Goal: Task Accomplishment & Management: Manage account settings

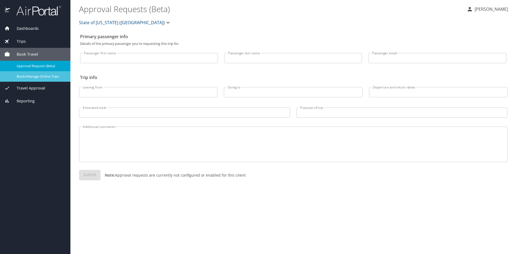
click at [26, 77] on span "Book/Manage Online Trips" at bounding box center [40, 76] width 47 height 5
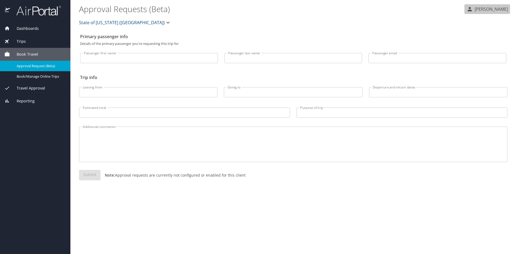
click at [480, 8] on p "[PERSON_NAME]" at bounding box center [490, 9] width 35 height 6
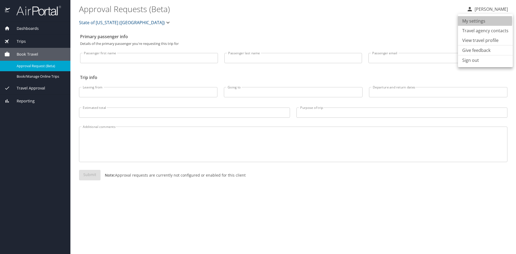
click at [470, 21] on li "My settings" at bounding box center [485, 21] width 55 height 10
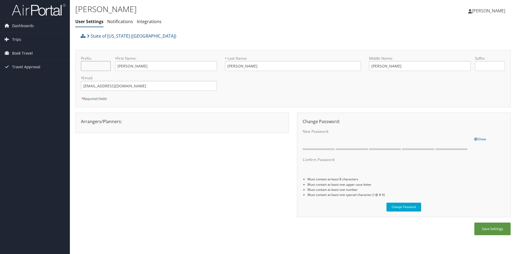
click at [89, 67] on input "text" at bounding box center [96, 66] width 30 height 10
type input "Dr."
click at [483, 139] on span "Show" at bounding box center [480, 139] width 12 height 5
click at [489, 230] on button "Save Settings" at bounding box center [493, 229] width 36 height 13
click at [491, 12] on span "[PERSON_NAME]" at bounding box center [488, 11] width 33 height 6
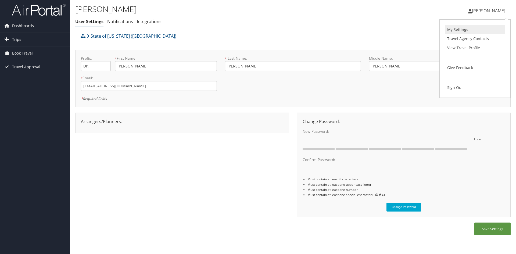
click at [460, 27] on link "My Settings" at bounding box center [475, 29] width 60 height 9
click at [23, 27] on span "Dashboards" at bounding box center [23, 25] width 22 height 13
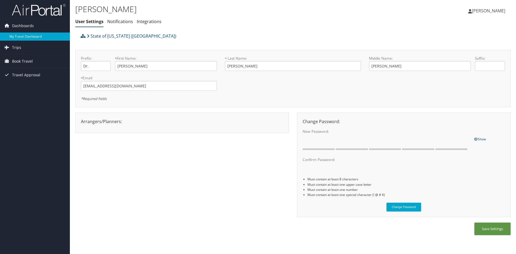
click at [23, 36] on link "My Travel Dashboard" at bounding box center [35, 37] width 70 height 8
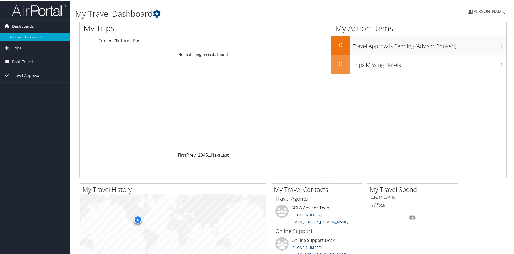
click at [13, 26] on span "Dashboards" at bounding box center [23, 25] width 22 height 13
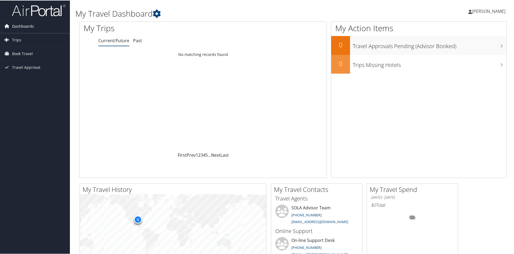
click at [13, 26] on span "Dashboards" at bounding box center [23, 25] width 22 height 13
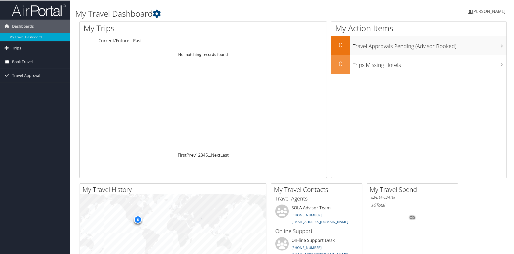
click at [11, 61] on link "Book Travel" at bounding box center [35, 61] width 70 height 13
click at [20, 91] on span "Travel Approval" at bounding box center [26, 90] width 28 height 13
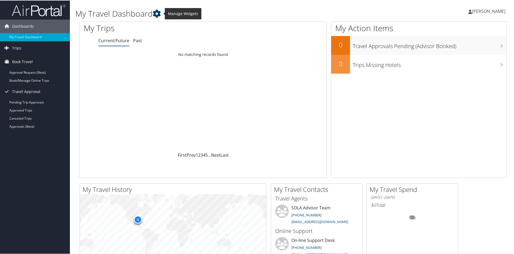
click at [157, 15] on icon at bounding box center [157, 13] width 8 height 8
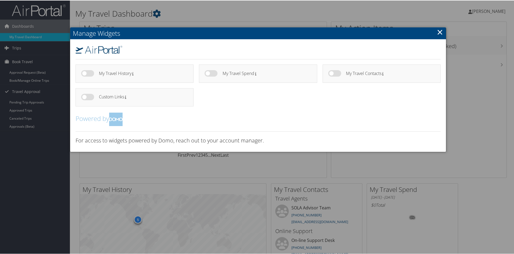
click at [437, 32] on link "×" at bounding box center [440, 31] width 6 height 11
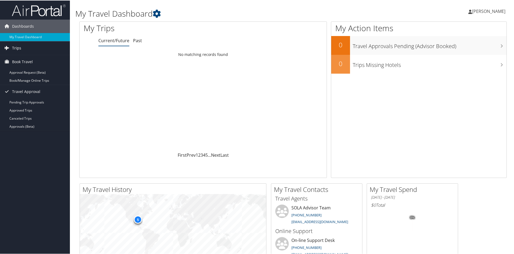
click at [15, 48] on span "Trips" at bounding box center [16, 47] width 9 height 13
click at [472, 11] on span "[PERSON_NAME]" at bounding box center [488, 11] width 33 height 6
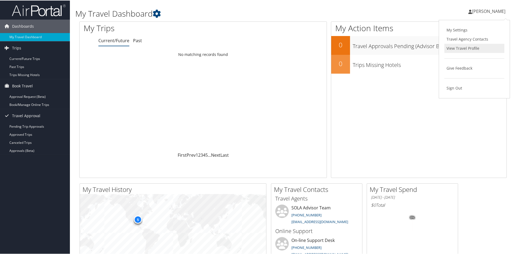
click at [468, 50] on link "View Travel Profile" at bounding box center [475, 47] width 60 height 9
click at [483, 10] on span "[PERSON_NAME]" at bounding box center [488, 11] width 33 height 6
click at [478, 10] on span "[PERSON_NAME]" at bounding box center [488, 11] width 33 height 6
click at [477, 10] on span "[PERSON_NAME]" at bounding box center [488, 11] width 33 height 6
click at [500, 116] on div "My Action Items 0 Travel Approvals Pending (Advisor Booked) 0 Trips Missing Hot…" at bounding box center [419, 99] width 176 height 157
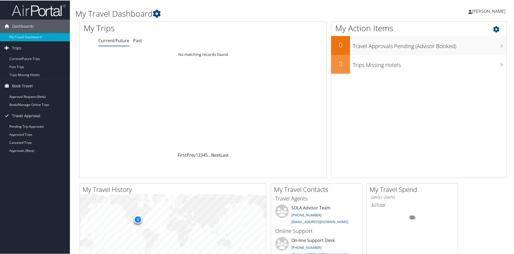
click at [493, 29] on icon at bounding box center [501, 27] width 16 height 9
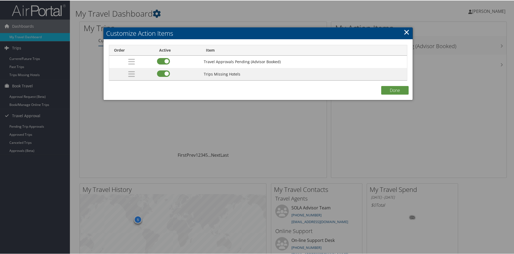
click at [404, 31] on link "×" at bounding box center [407, 31] width 6 height 11
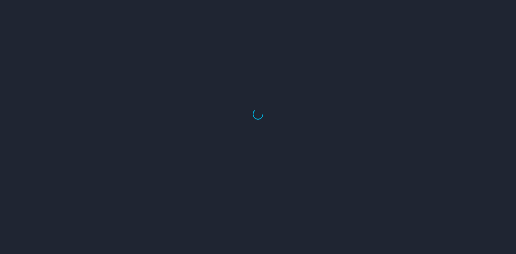
select select "US"
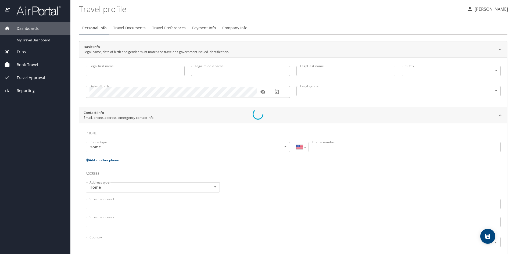
type input "[PERSON_NAME]"
type input "[DEMOGRAPHIC_DATA]"
type input "[PERSON_NAME]"
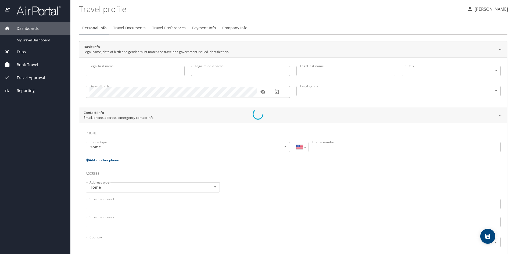
type input "[PERSON_NAME]"
select select "NL"
type input "84361889"
select select "US"
select select "NL"
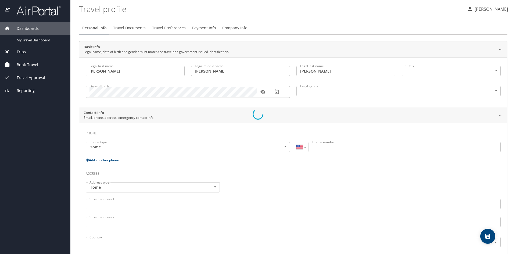
select select "NL"
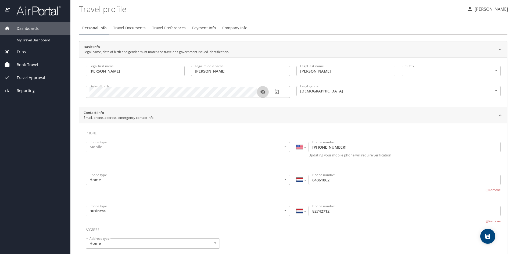
click at [263, 92] on icon "button" at bounding box center [262, 91] width 5 height 5
click at [263, 92] on icon "button" at bounding box center [262, 91] width 5 height 3
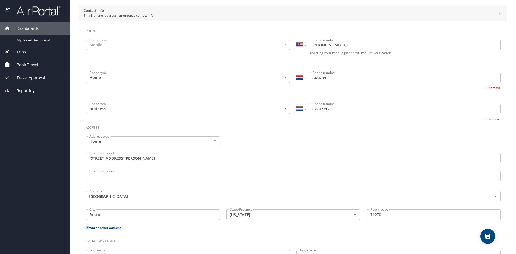
scroll to position [108, 0]
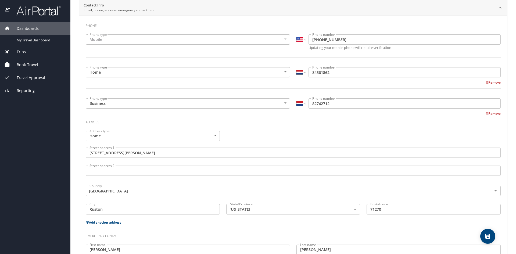
click at [311, 104] on input "82742712" at bounding box center [405, 103] width 192 height 10
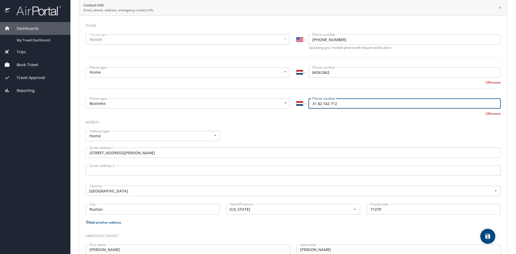
drag, startPoint x: 336, startPoint y: 102, endPoint x: 305, endPoint y: 104, distance: 31.0
click at [305, 104] on div "International [GEOGRAPHIC_DATA] [GEOGRAPHIC_DATA] [GEOGRAPHIC_DATA] [GEOGRAPHIC…" at bounding box center [399, 103] width 204 height 10
type input "31 82 742 712"
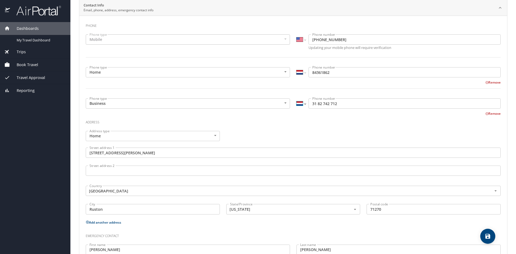
click at [304, 104] on select "International [GEOGRAPHIC_DATA] [GEOGRAPHIC_DATA] [GEOGRAPHIC_DATA] [GEOGRAPHIC…" at bounding box center [301, 103] width 9 height 10
select select "US"
click at [297, 98] on select "International [GEOGRAPHIC_DATA] [GEOGRAPHIC_DATA] [GEOGRAPHIC_DATA] [GEOGRAPHIC…" at bounding box center [301, 103] width 9 height 10
type input "[PHONE_NUMBER]"
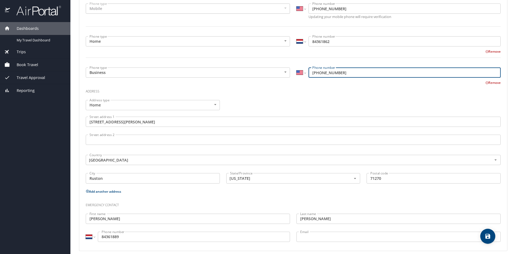
scroll to position [144, 0]
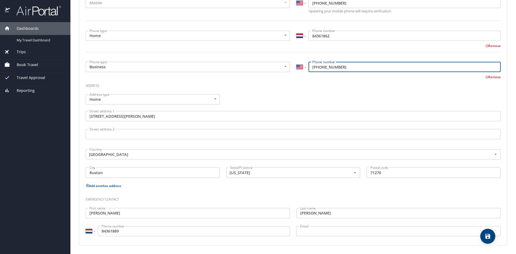
click at [489, 237] on icon "save" at bounding box center [488, 236] width 6 height 6
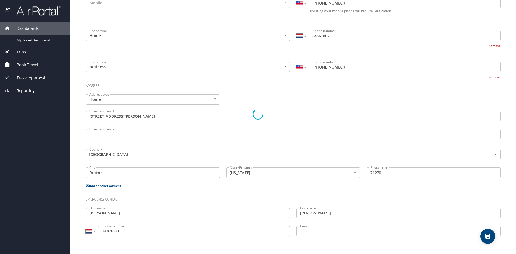
select select "US"
select select "NL"
select select "US"
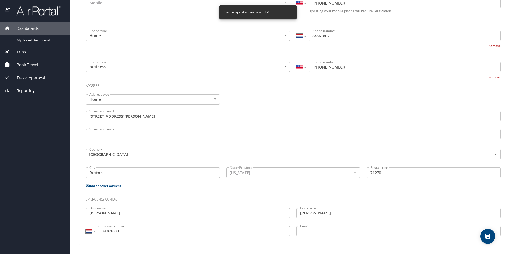
select select "US"
select select "NL"
select select "US"
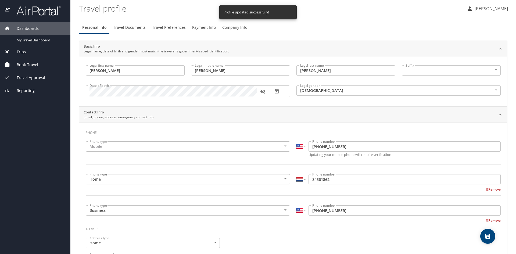
scroll to position [0, 0]
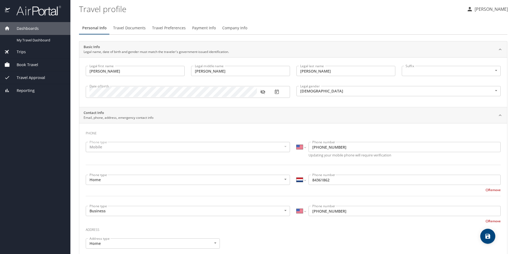
click at [130, 27] on span "Travel Documents" at bounding box center [129, 28] width 33 height 7
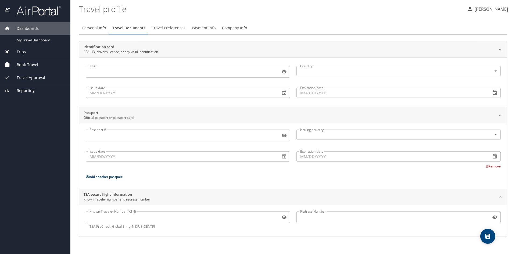
click at [158, 29] on span "Travel Preferences" at bounding box center [169, 28] width 34 height 7
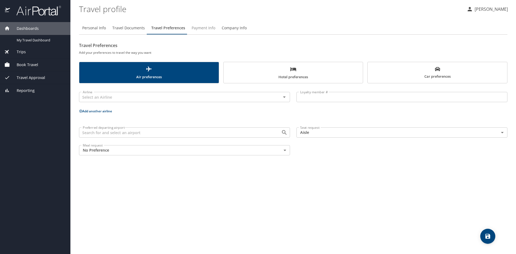
click at [198, 29] on span "Payment Info" at bounding box center [204, 28] width 24 height 7
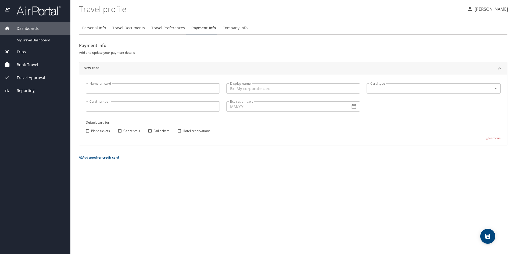
click at [236, 27] on span "Company Info" at bounding box center [235, 28] width 25 height 7
